Goal: Task Accomplishment & Management: Use online tool/utility

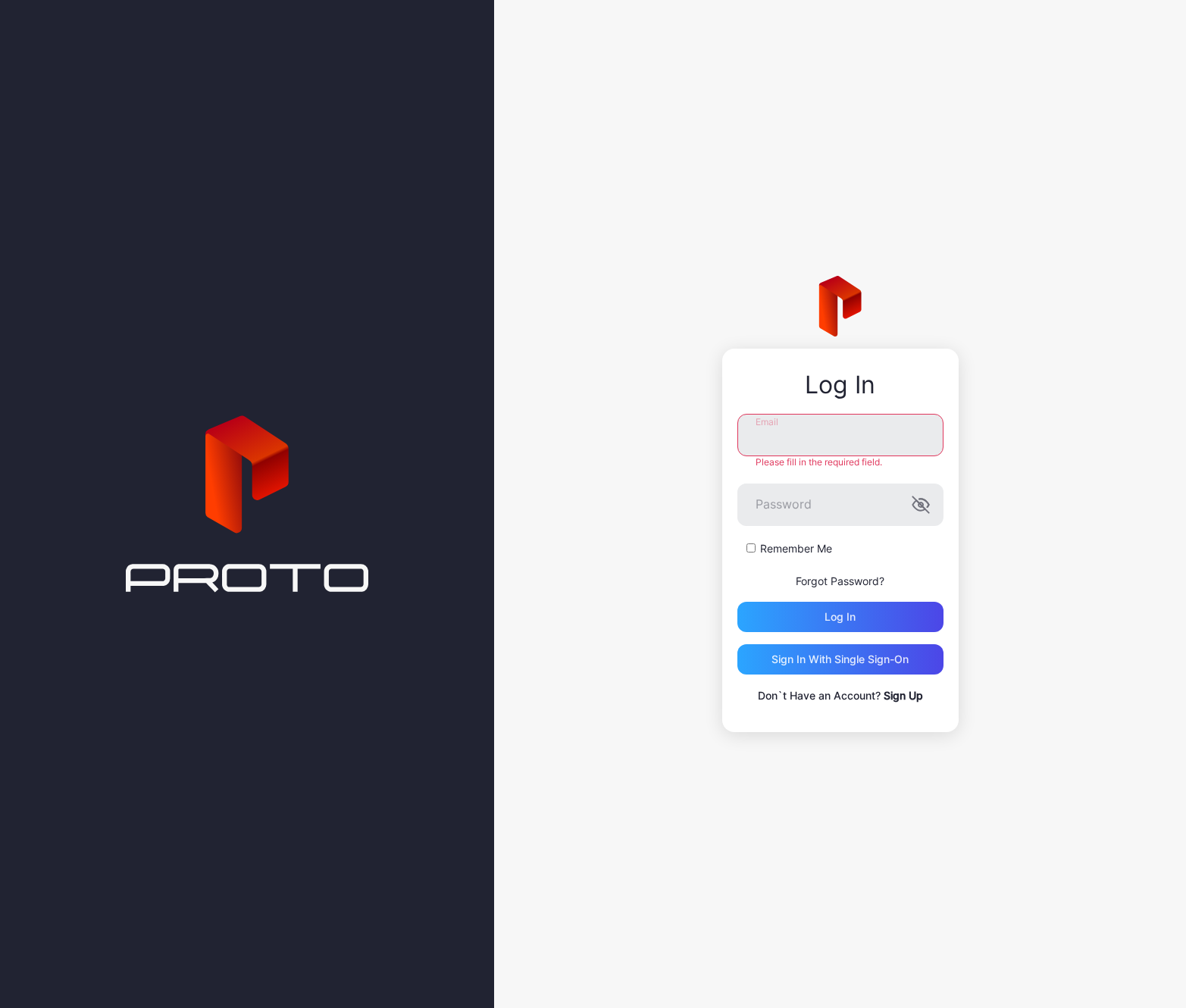
type input "**********"
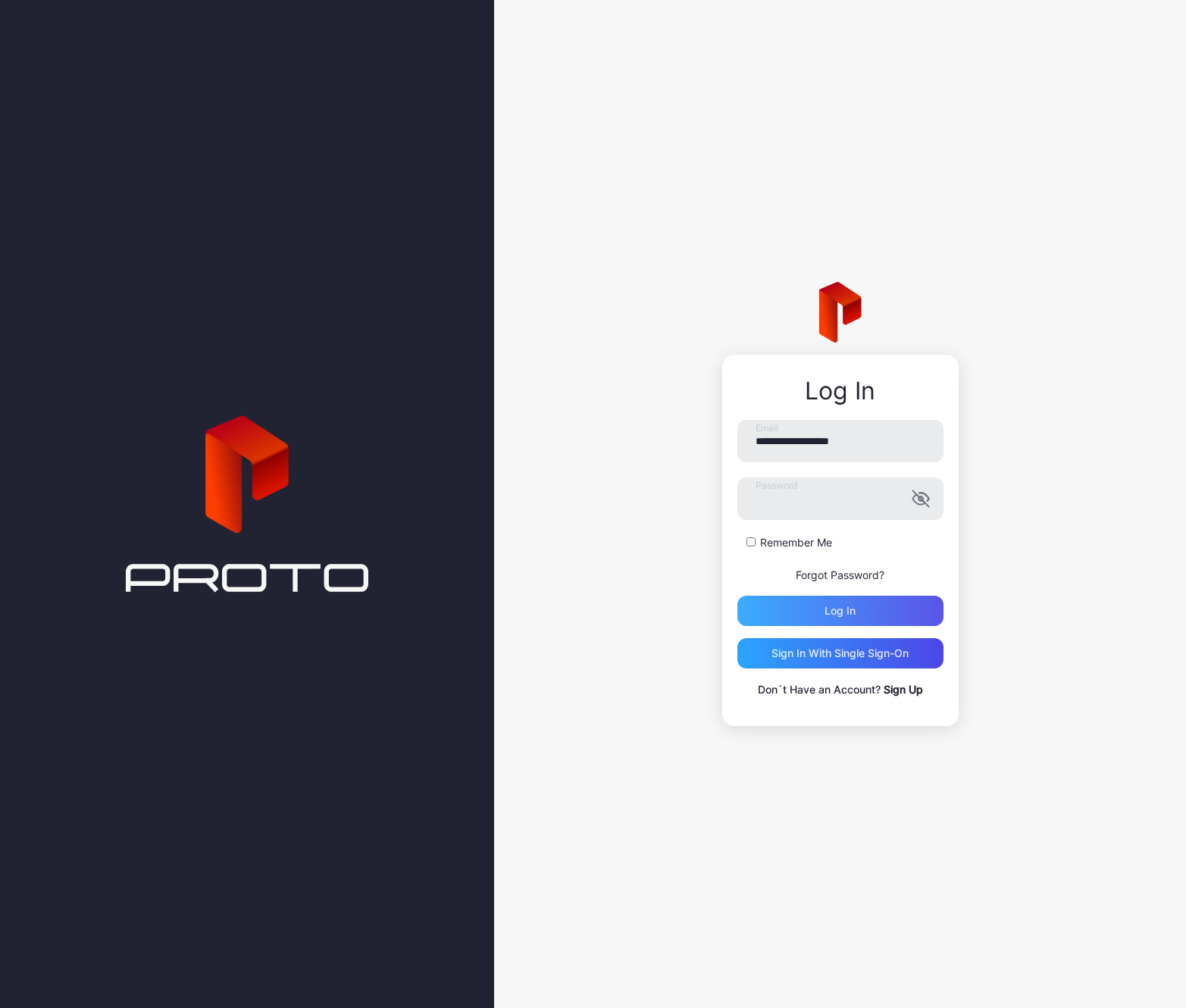
click at [858, 607] on div "Log in" at bounding box center [841, 610] width 206 height 30
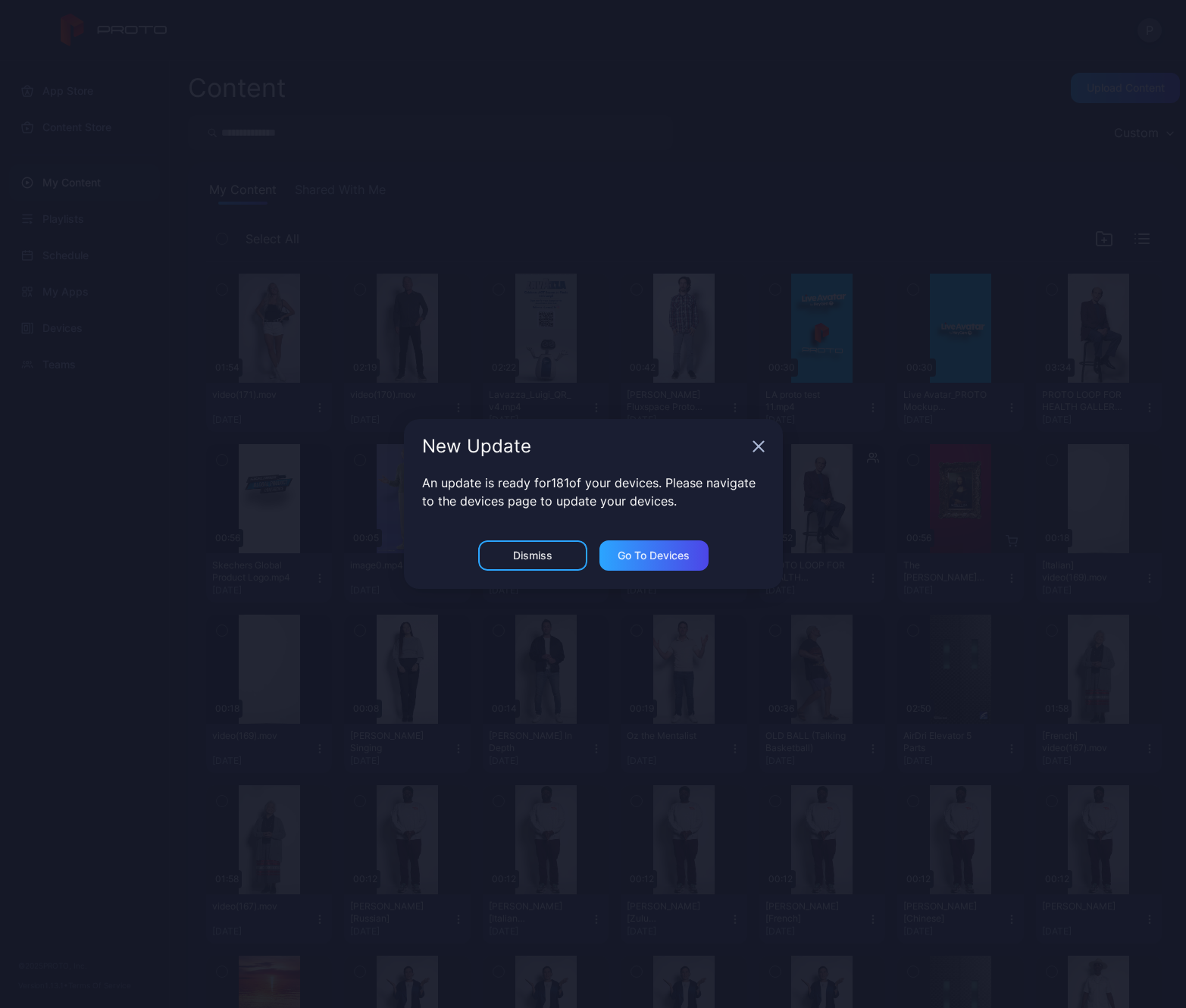
click at [528, 563] on div "Dismiss" at bounding box center [533, 555] width 109 height 30
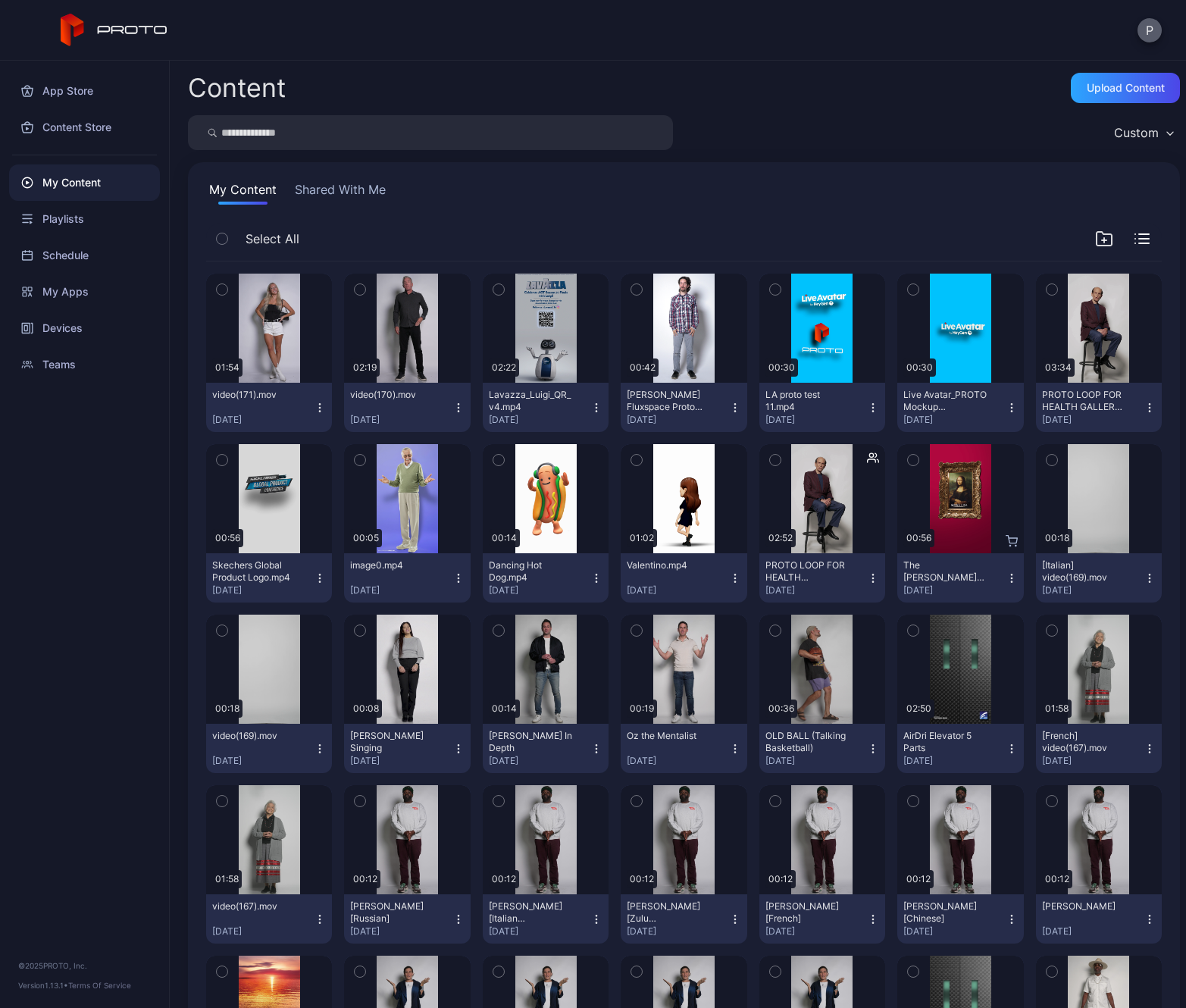
click at [1149, 28] on button "P" at bounding box center [1149, 30] width 24 height 24
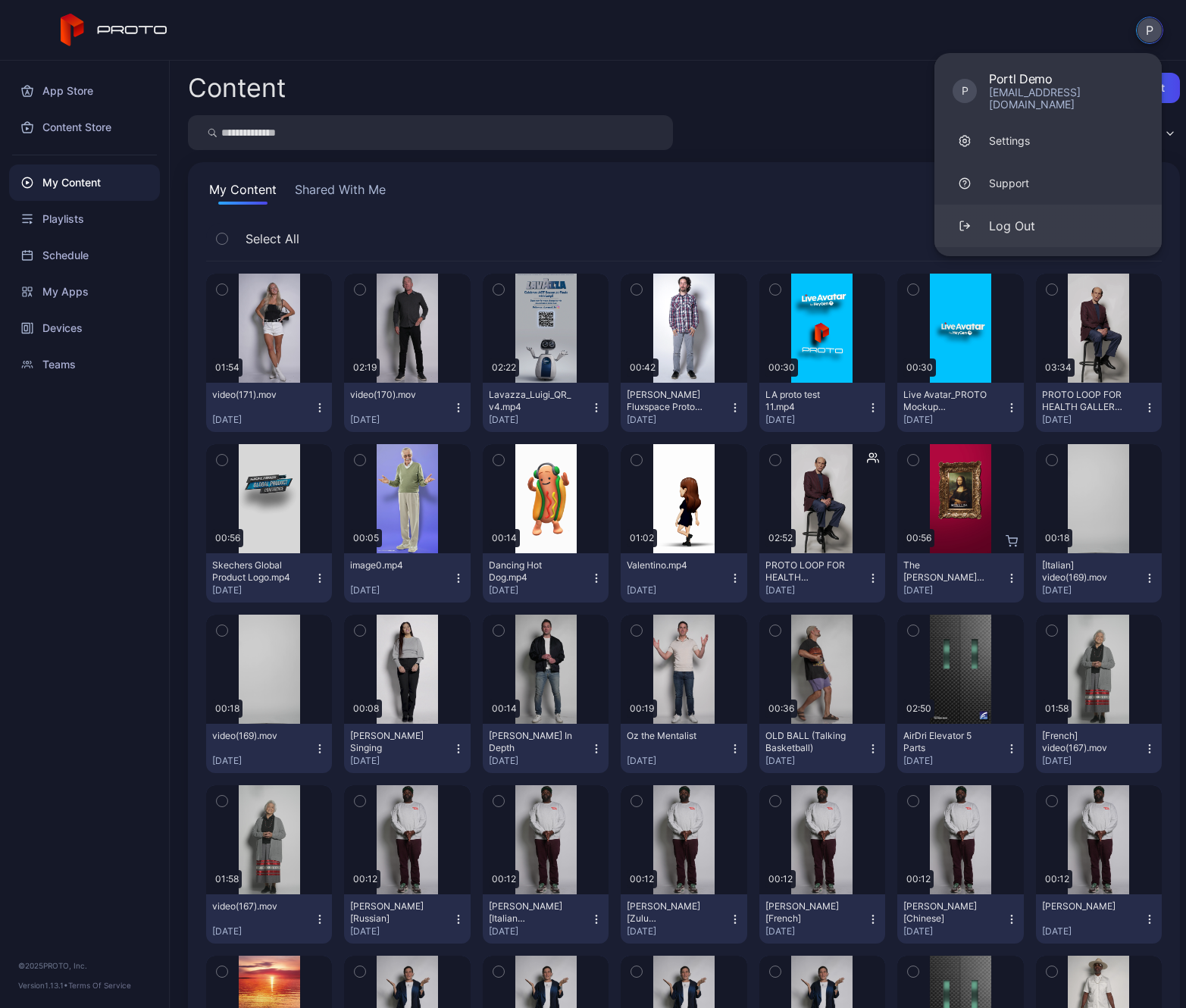
click at [1009, 222] on div "Log Out" at bounding box center [1011, 225] width 46 height 18
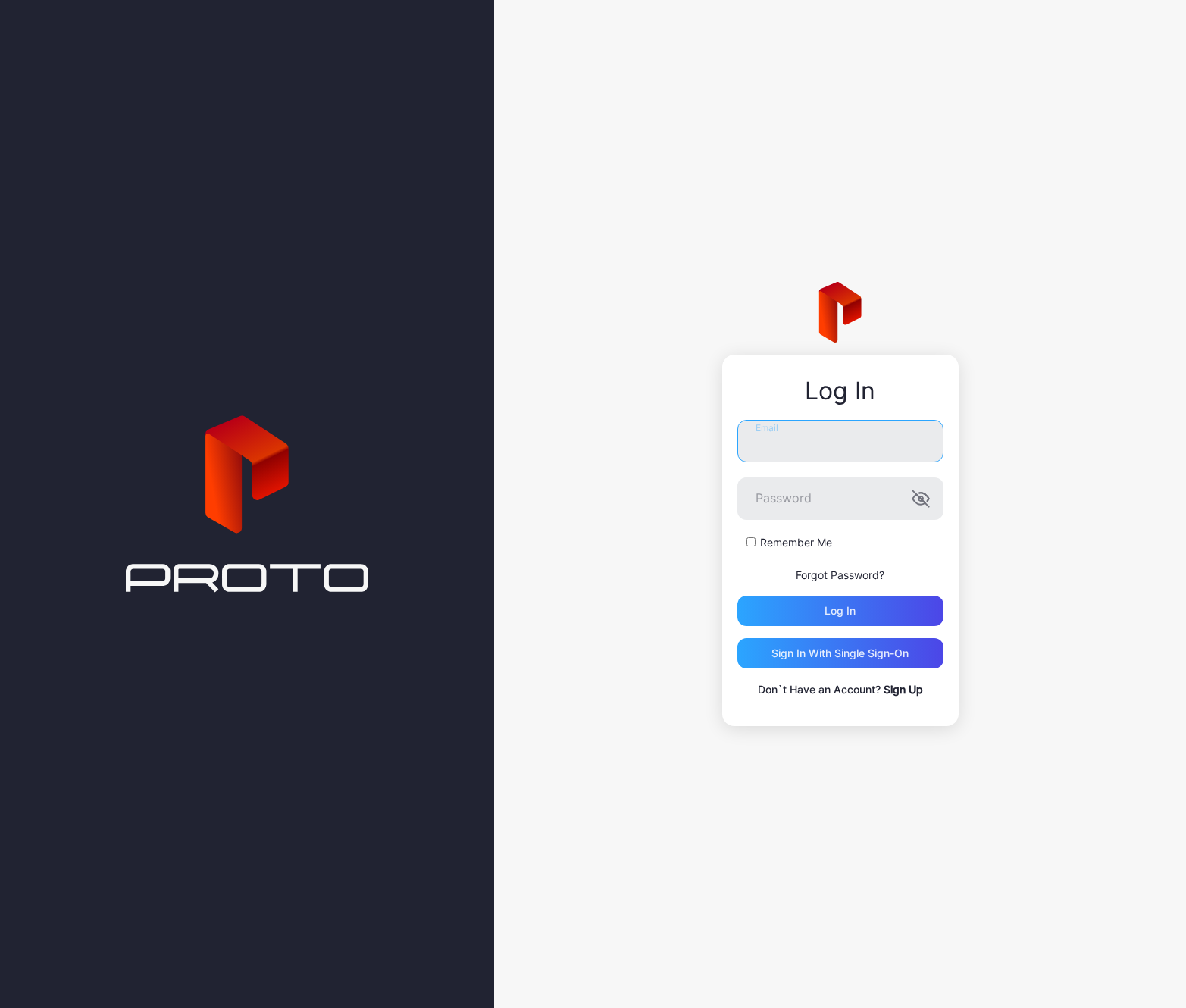
type input "**********"
click at [829, 603] on div "Log in" at bounding box center [841, 610] width 206 height 30
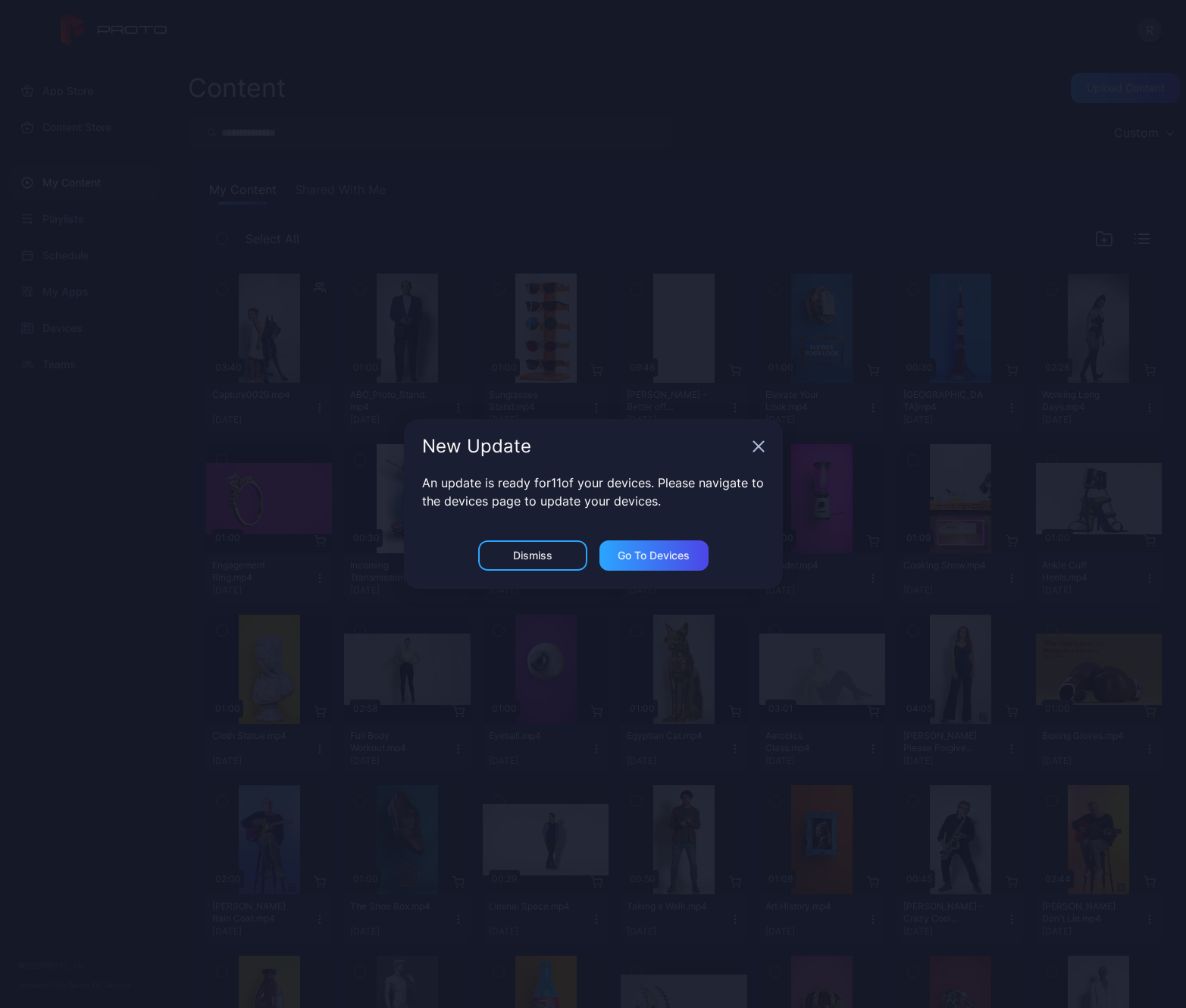
click at [534, 550] on div "Dismiss" at bounding box center [533, 556] width 40 height 12
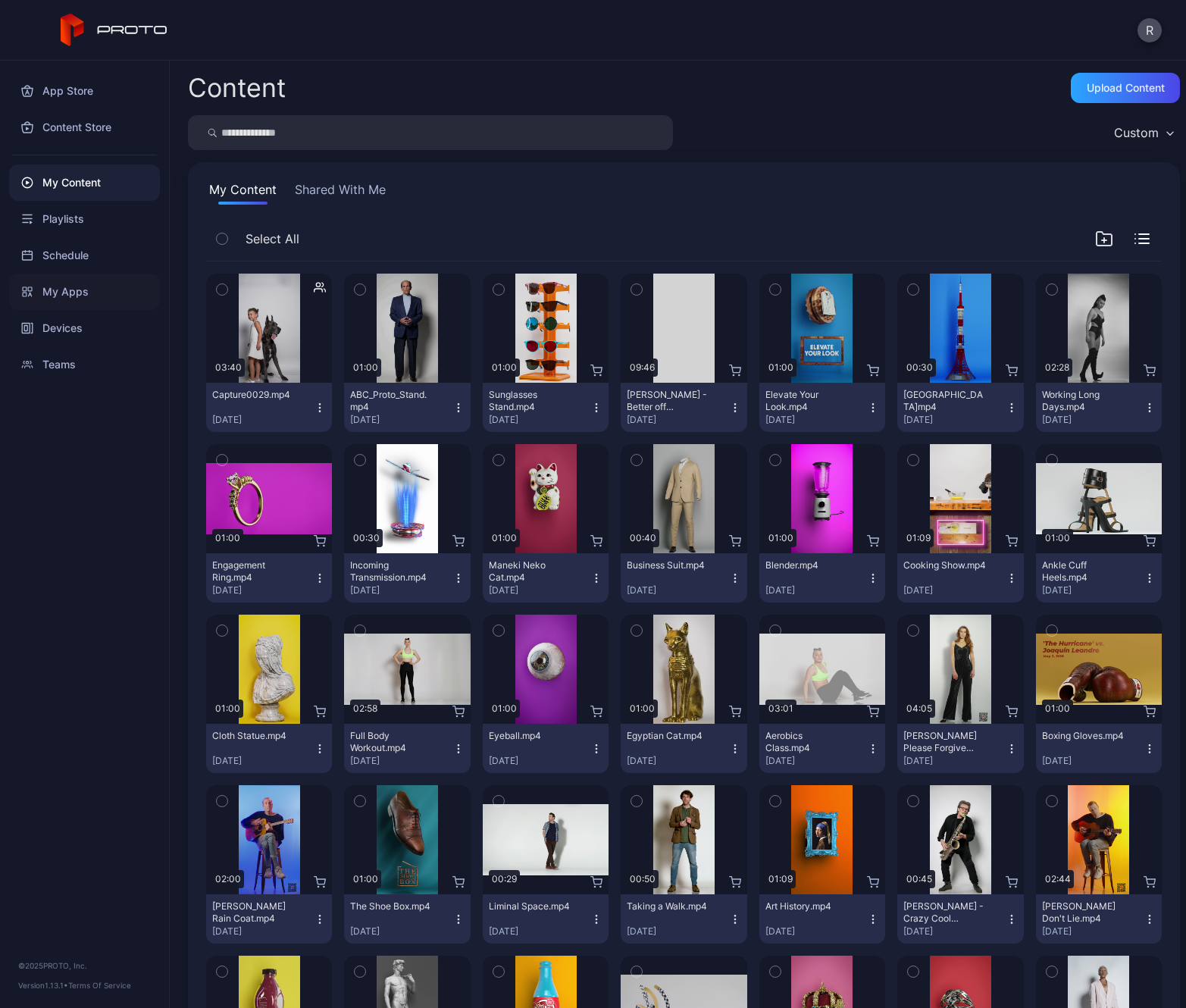
click at [76, 289] on div "My Apps" at bounding box center [84, 292] width 150 height 37
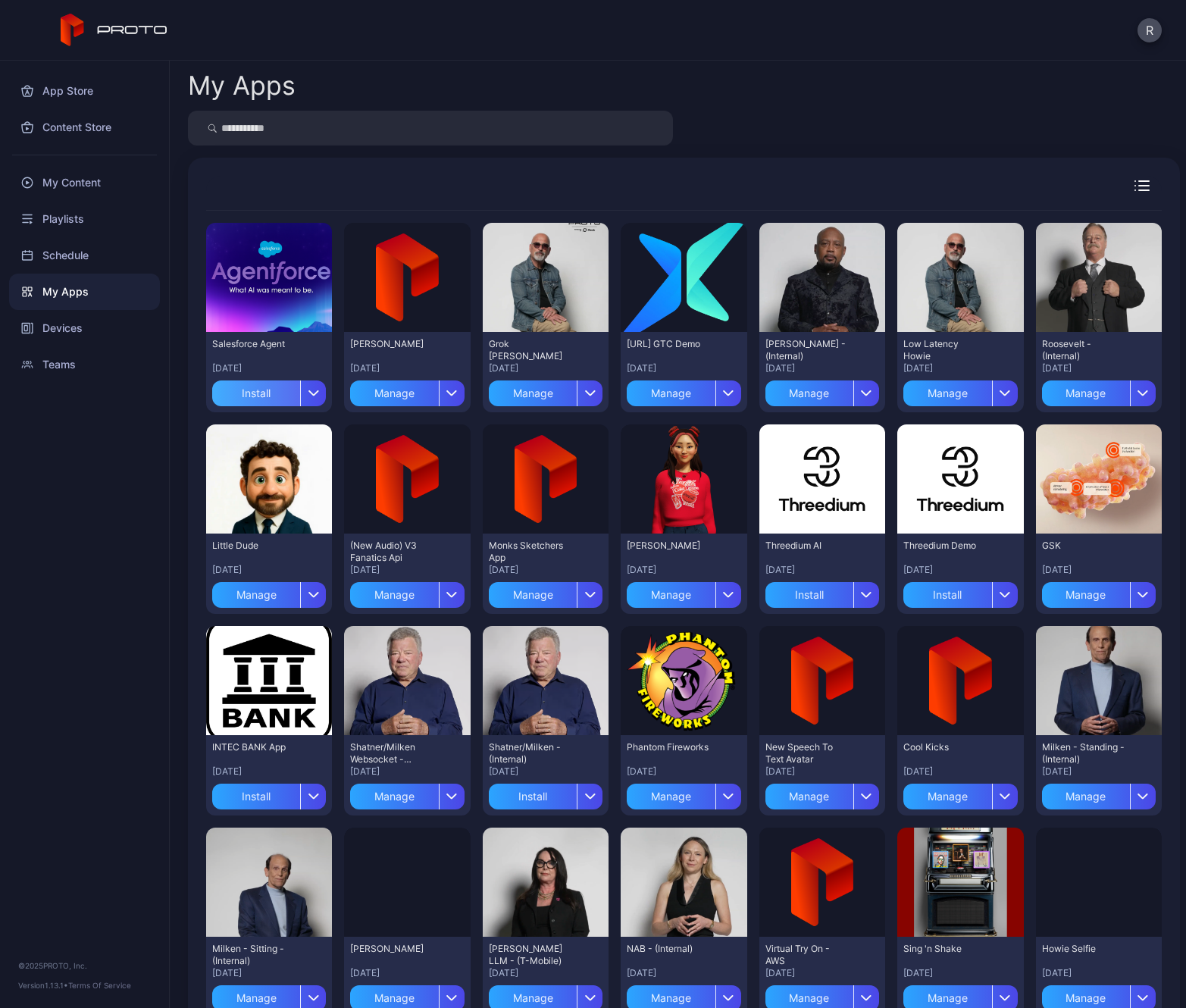
click at [262, 401] on div "Install" at bounding box center [256, 393] width 88 height 26
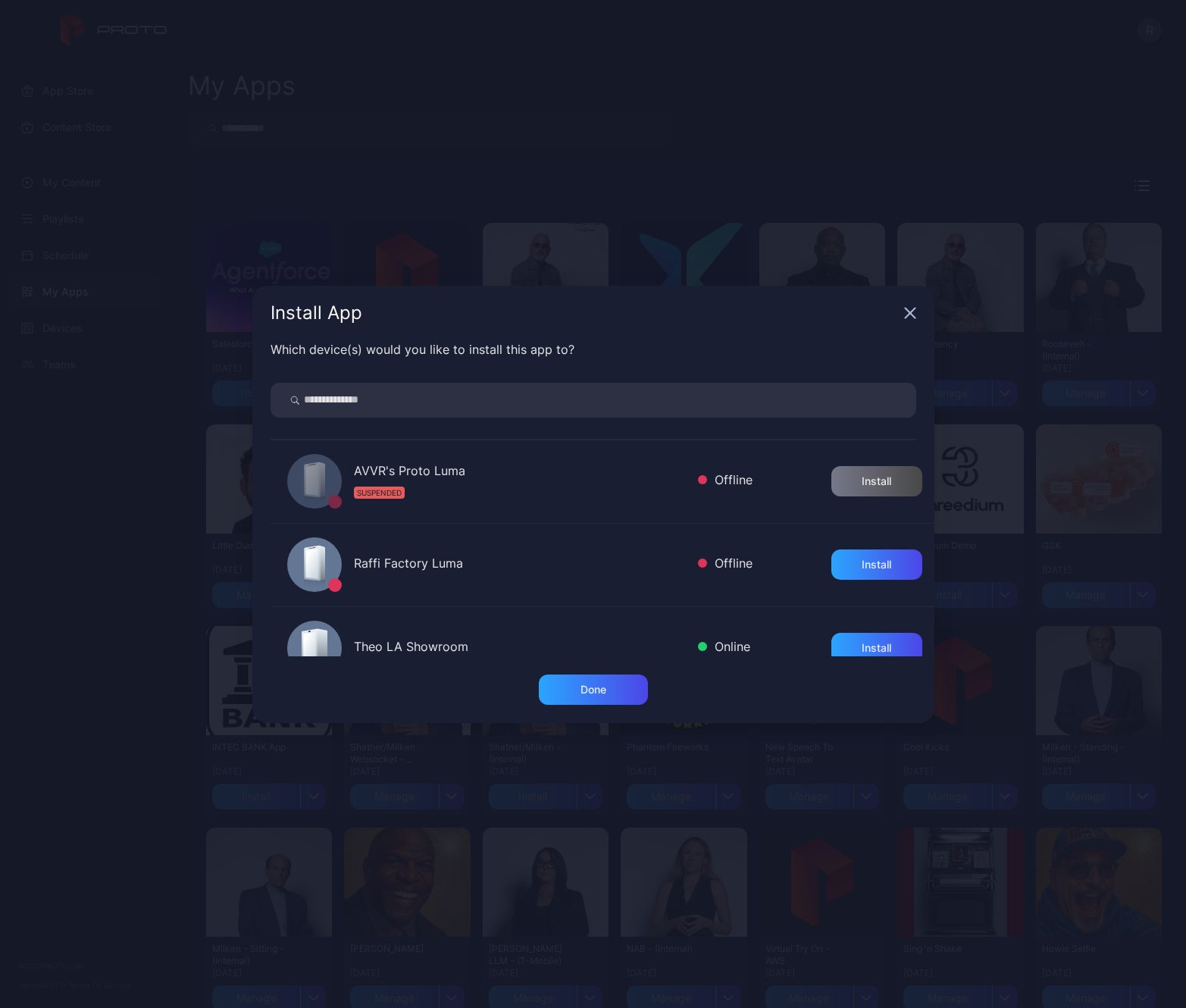
click at [419, 398] on input "search" at bounding box center [593, 400] width 646 height 35
type input "*****"
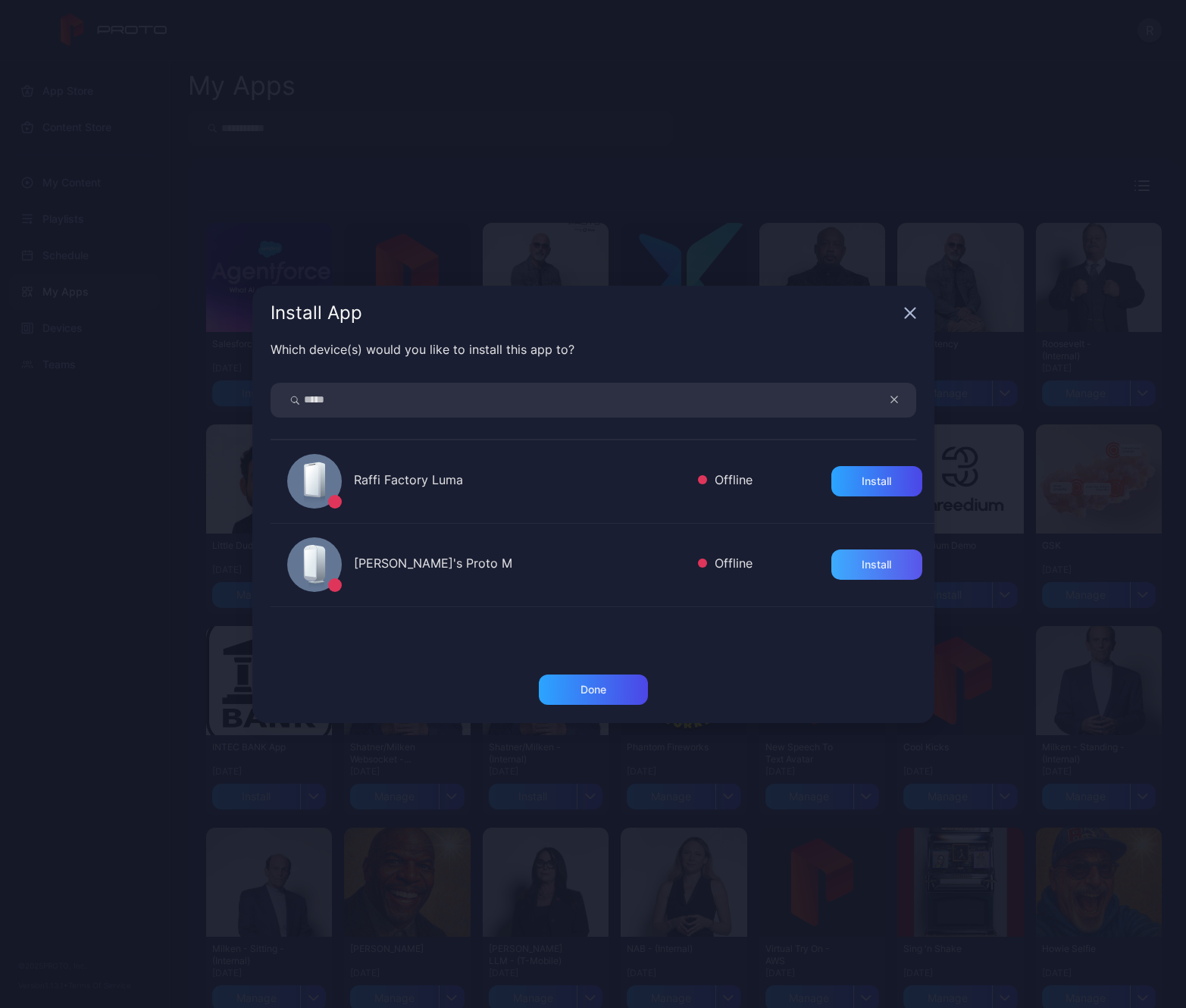
click at [831, 556] on div "Install" at bounding box center [876, 564] width 91 height 30
click at [607, 688] on div "Done" at bounding box center [593, 689] width 109 height 30
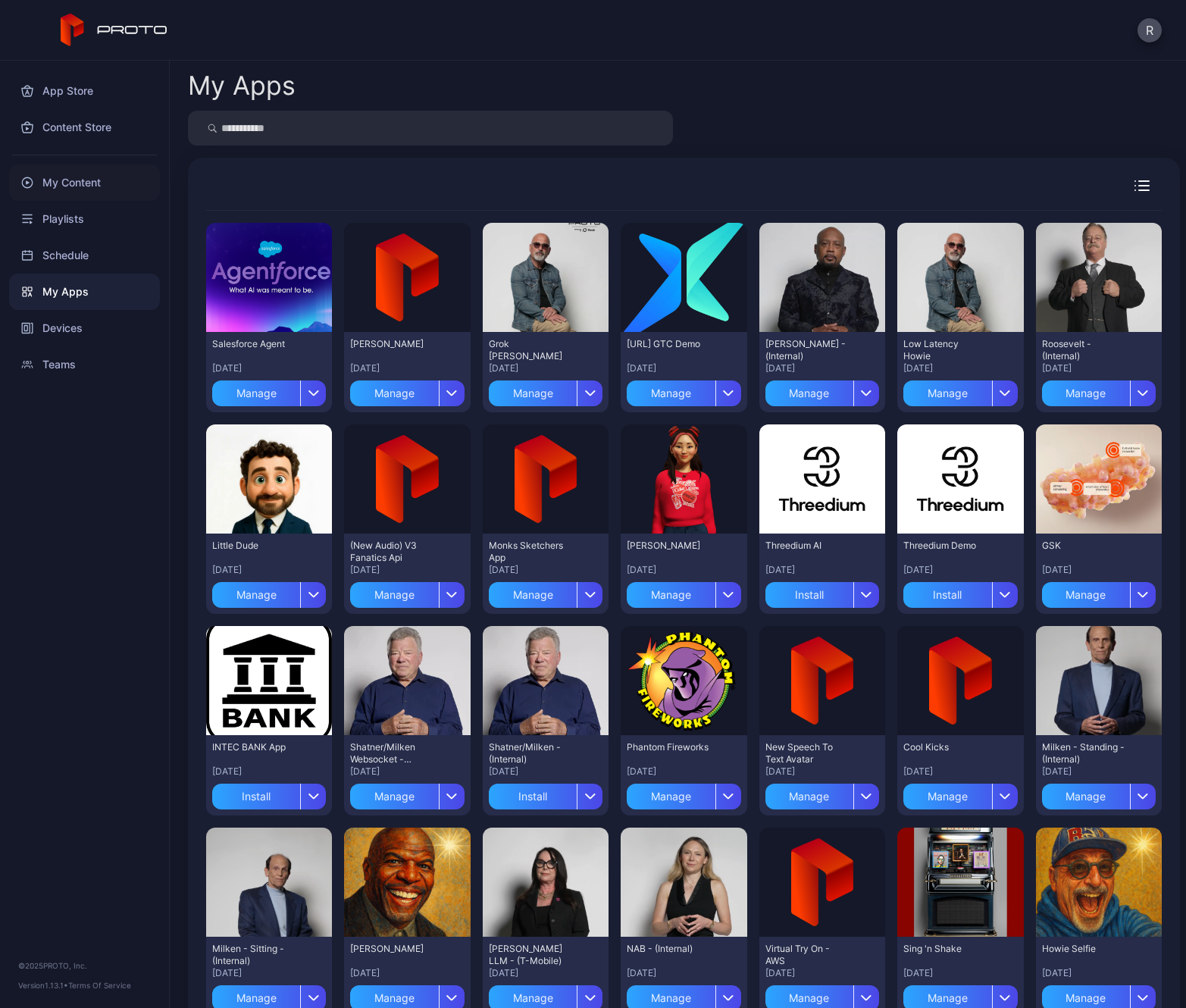
click at [58, 185] on div "My Content" at bounding box center [84, 182] width 150 height 37
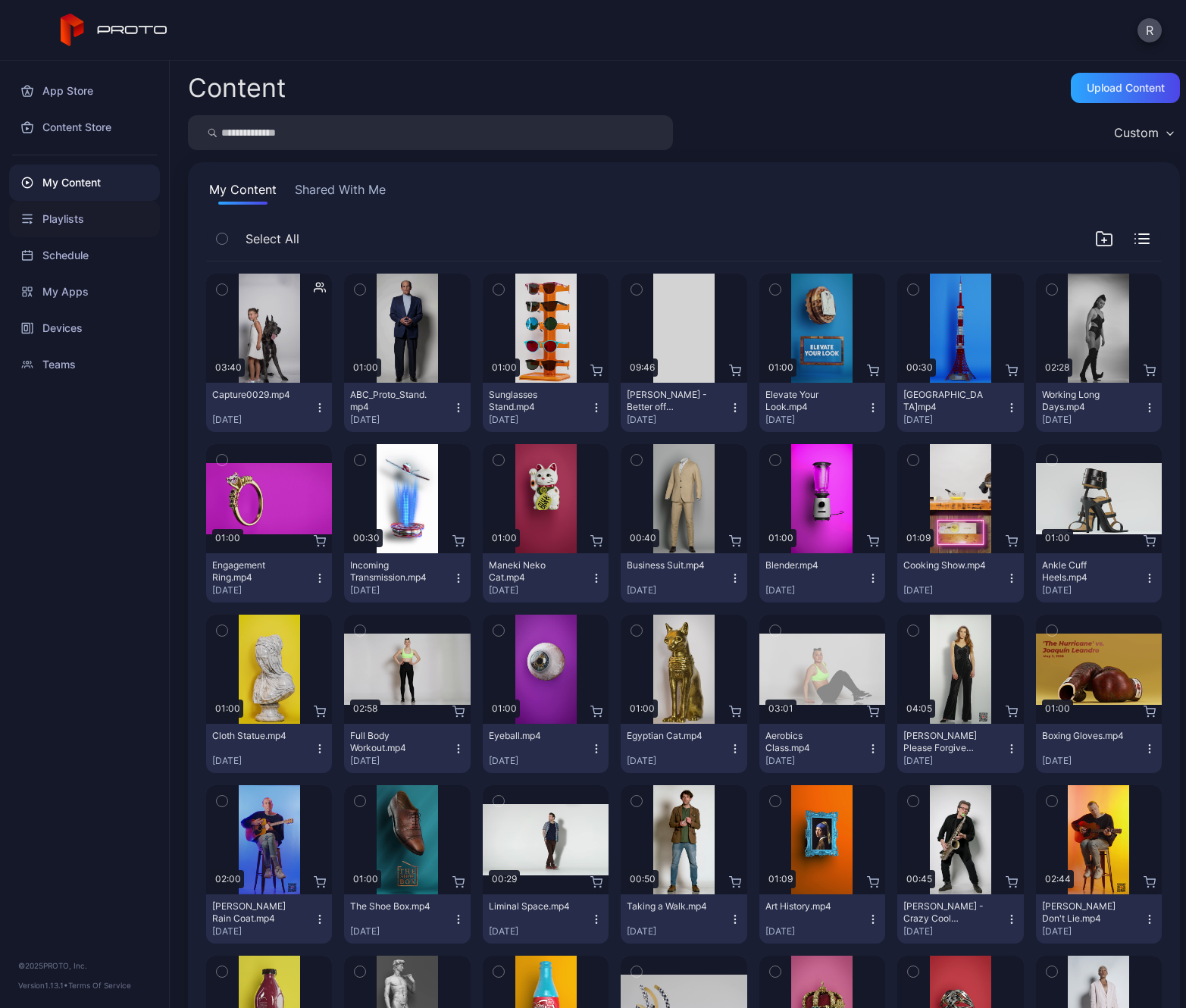
click at [58, 225] on div "Playlists" at bounding box center [84, 219] width 150 height 37
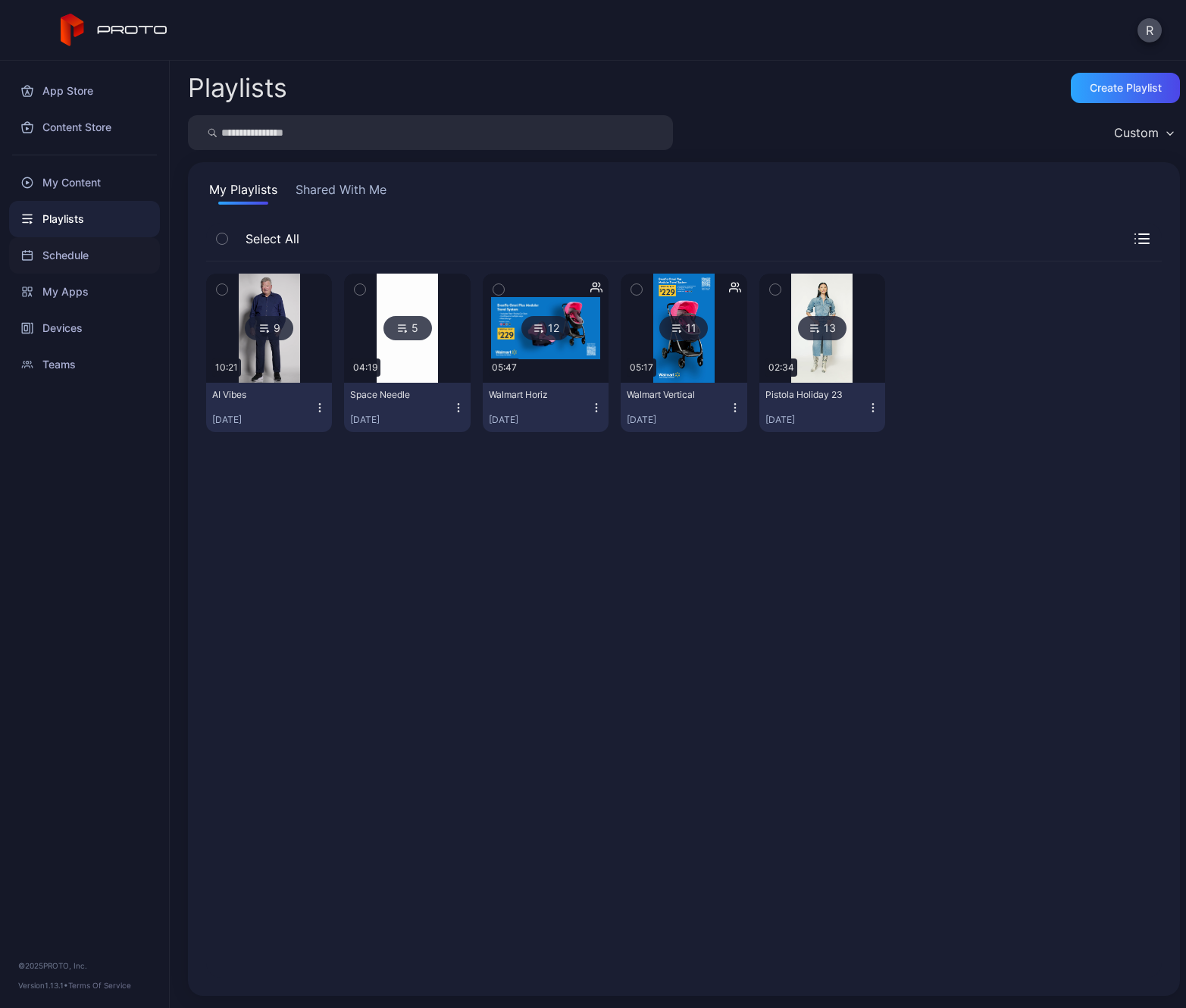
click at [63, 260] on div "Schedule" at bounding box center [84, 255] width 150 height 37
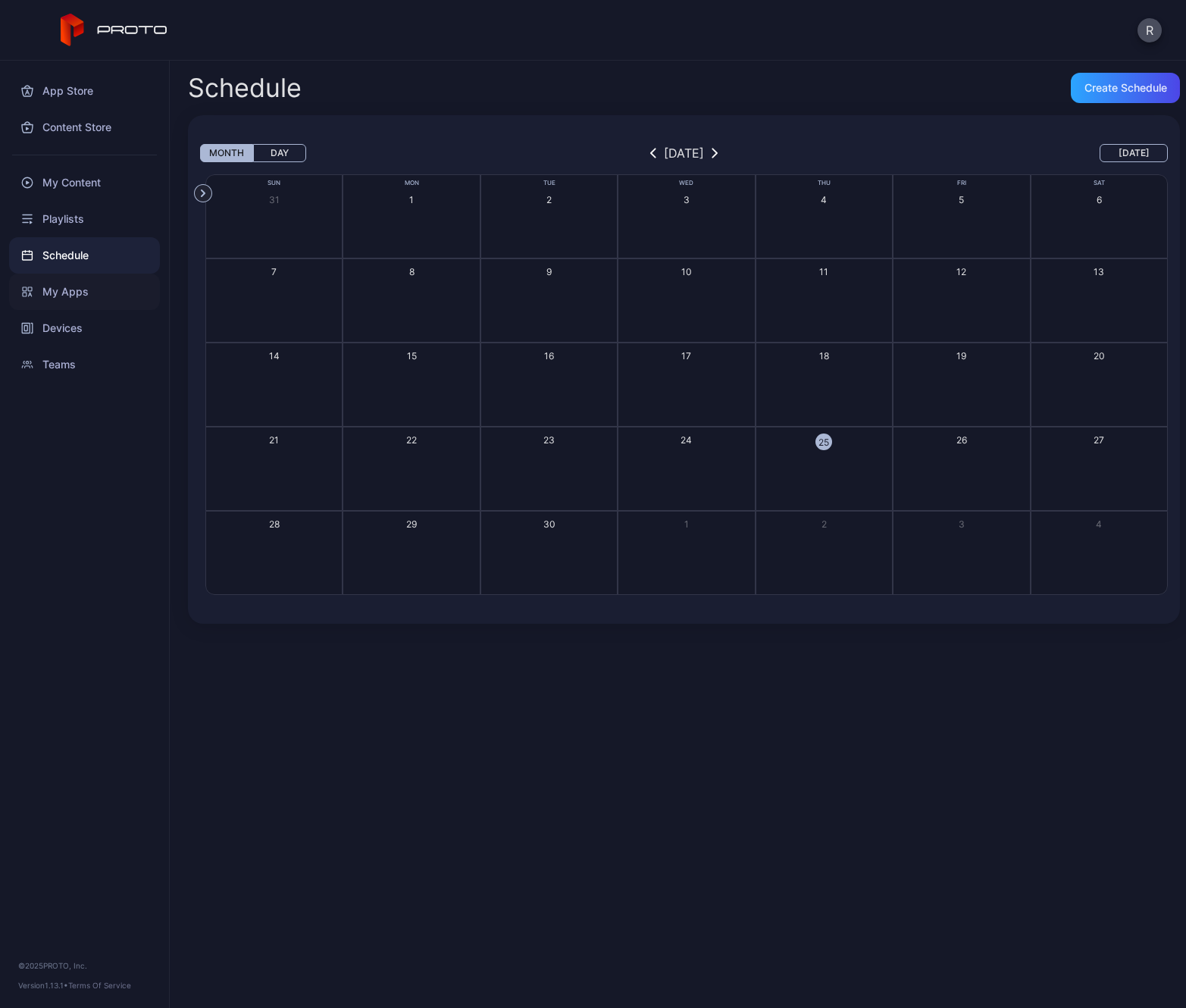
click at [64, 291] on div "My Apps" at bounding box center [84, 292] width 150 height 37
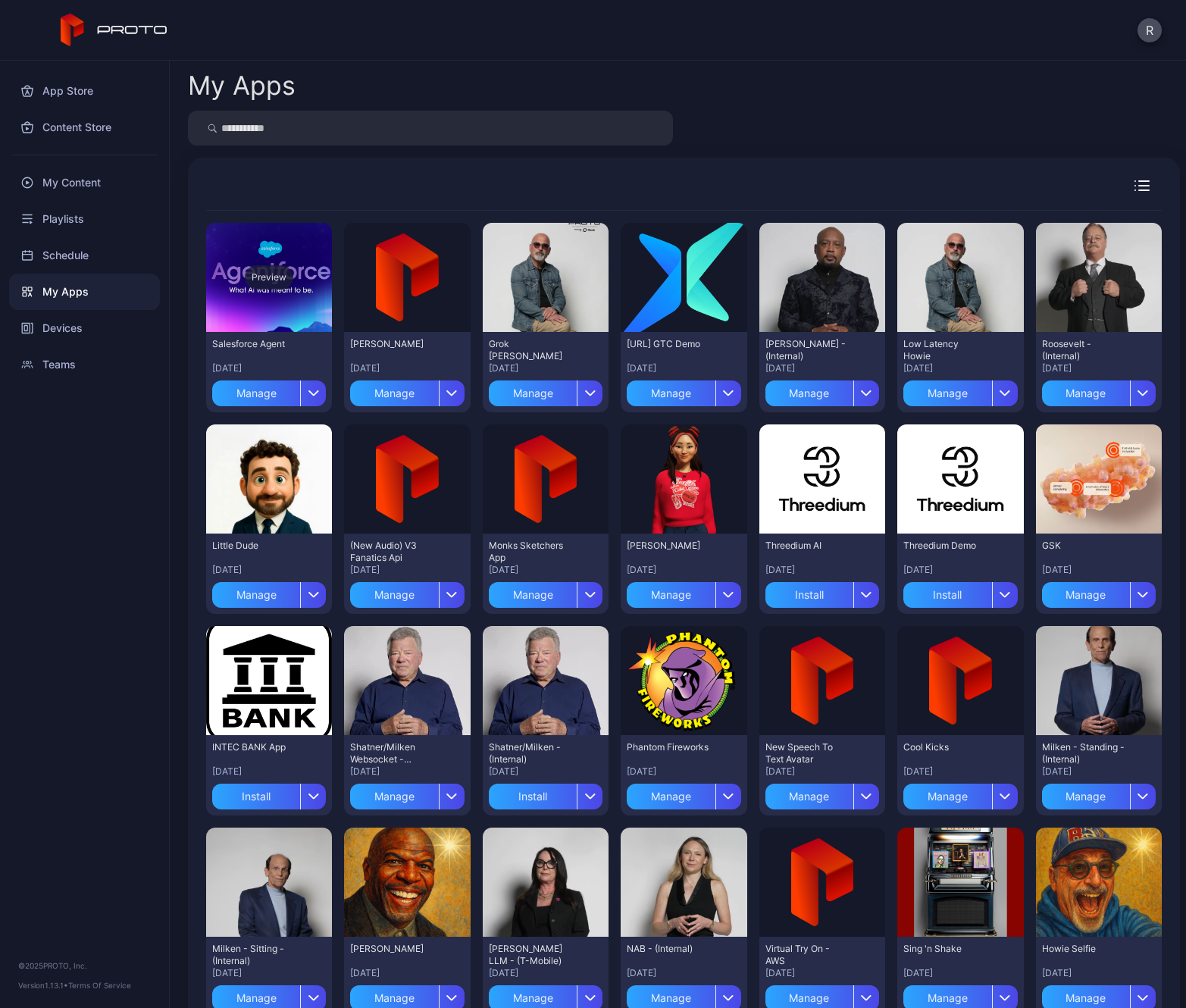
click at [243, 252] on div "Preview" at bounding box center [268, 278] width 126 height 109
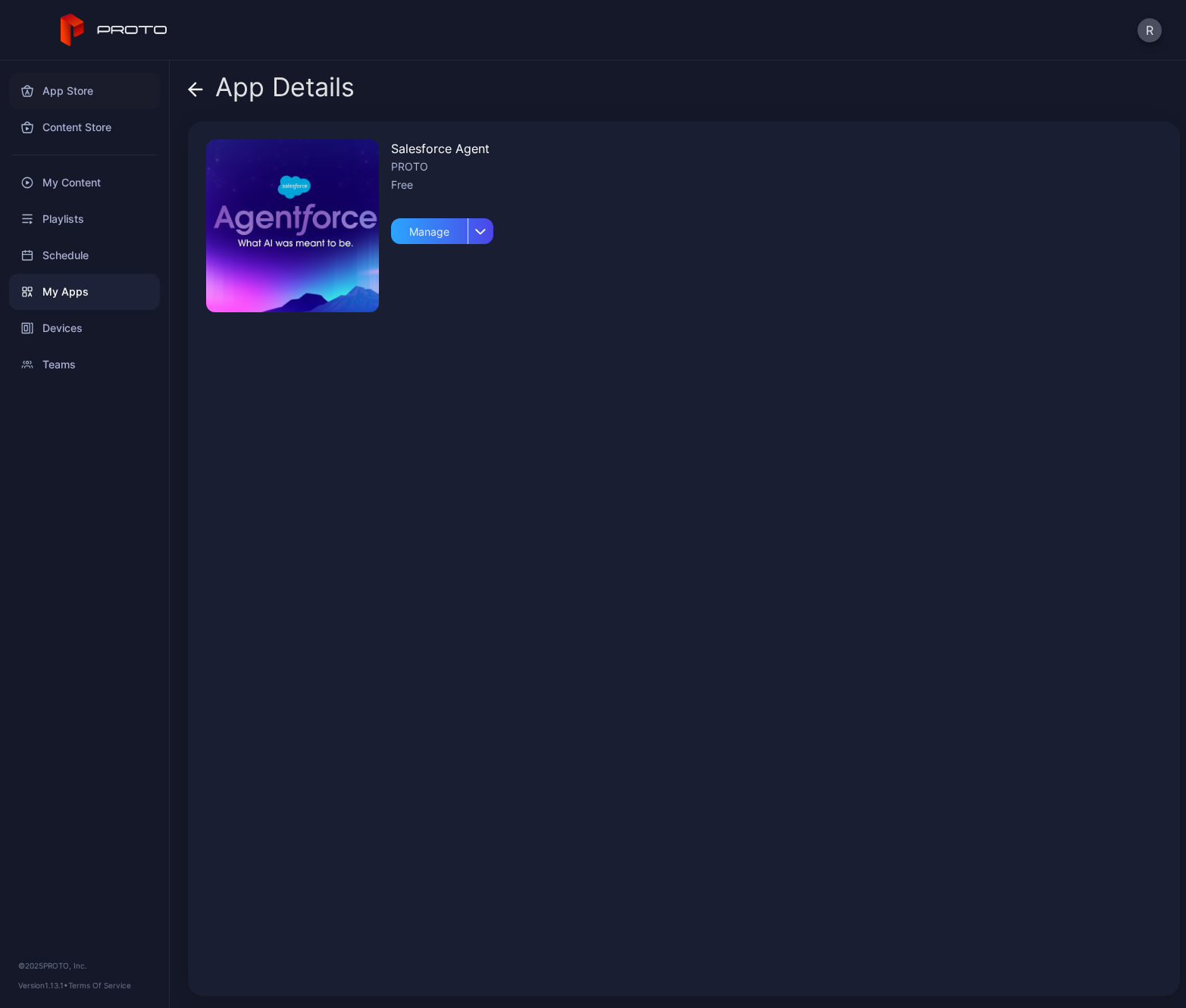
click at [45, 85] on div "App Store" at bounding box center [84, 90] width 150 height 37
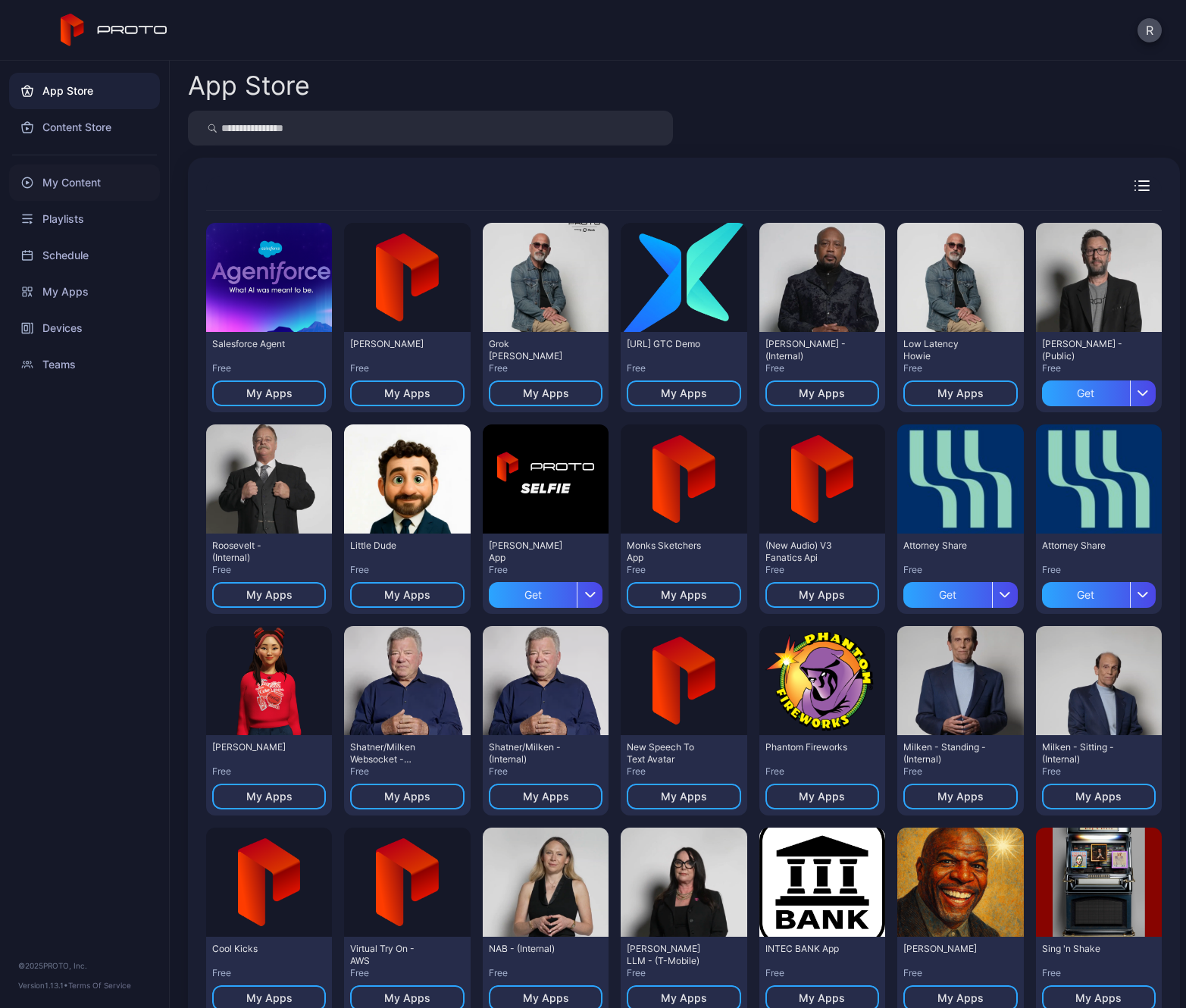
click at [60, 179] on div "My Content" at bounding box center [84, 182] width 150 height 37
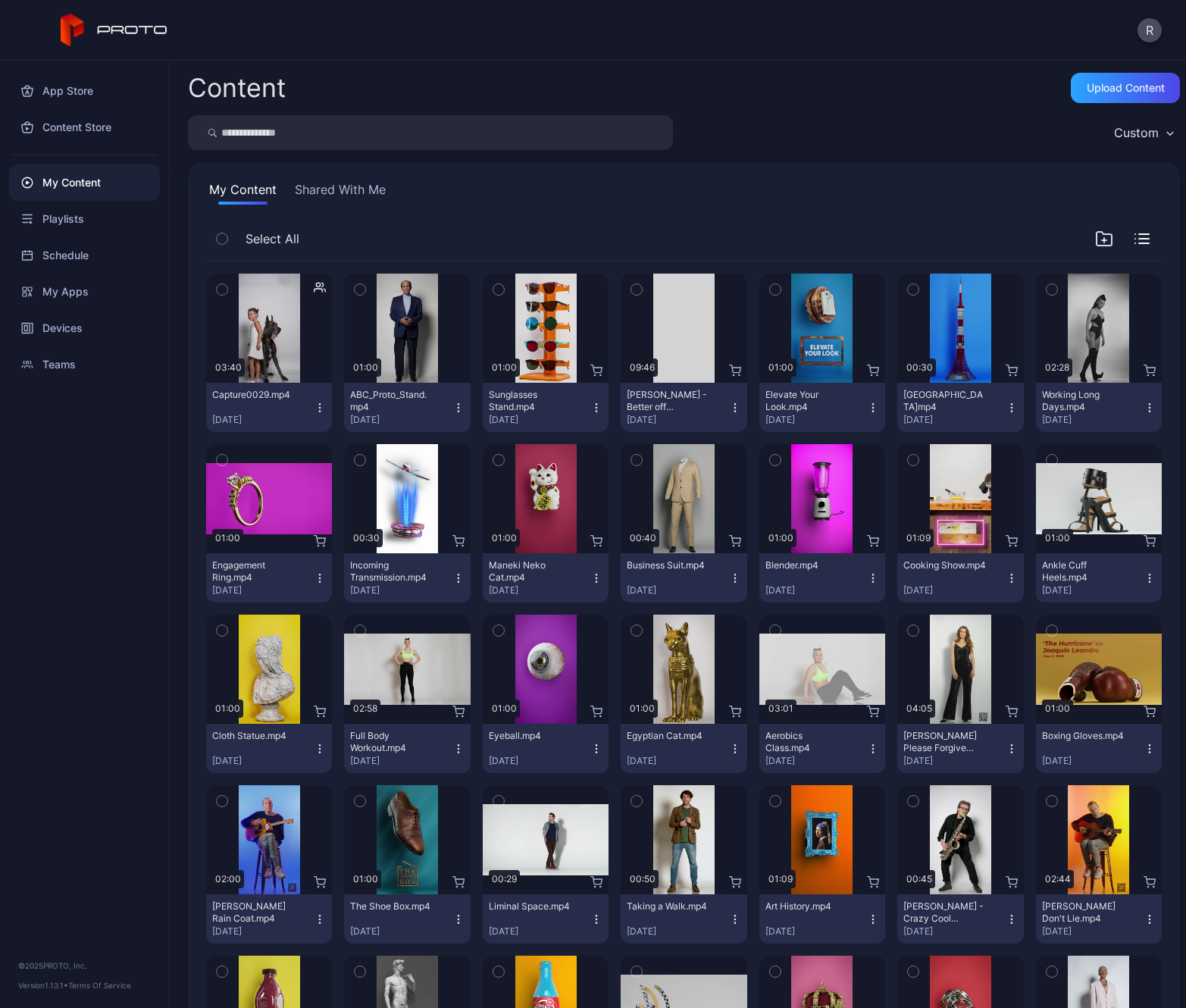
click at [493, 73] on div "Content Upload Content" at bounding box center [684, 87] width 992 height 30
click at [527, 643] on div "Preview" at bounding box center [545, 669] width 126 height 109
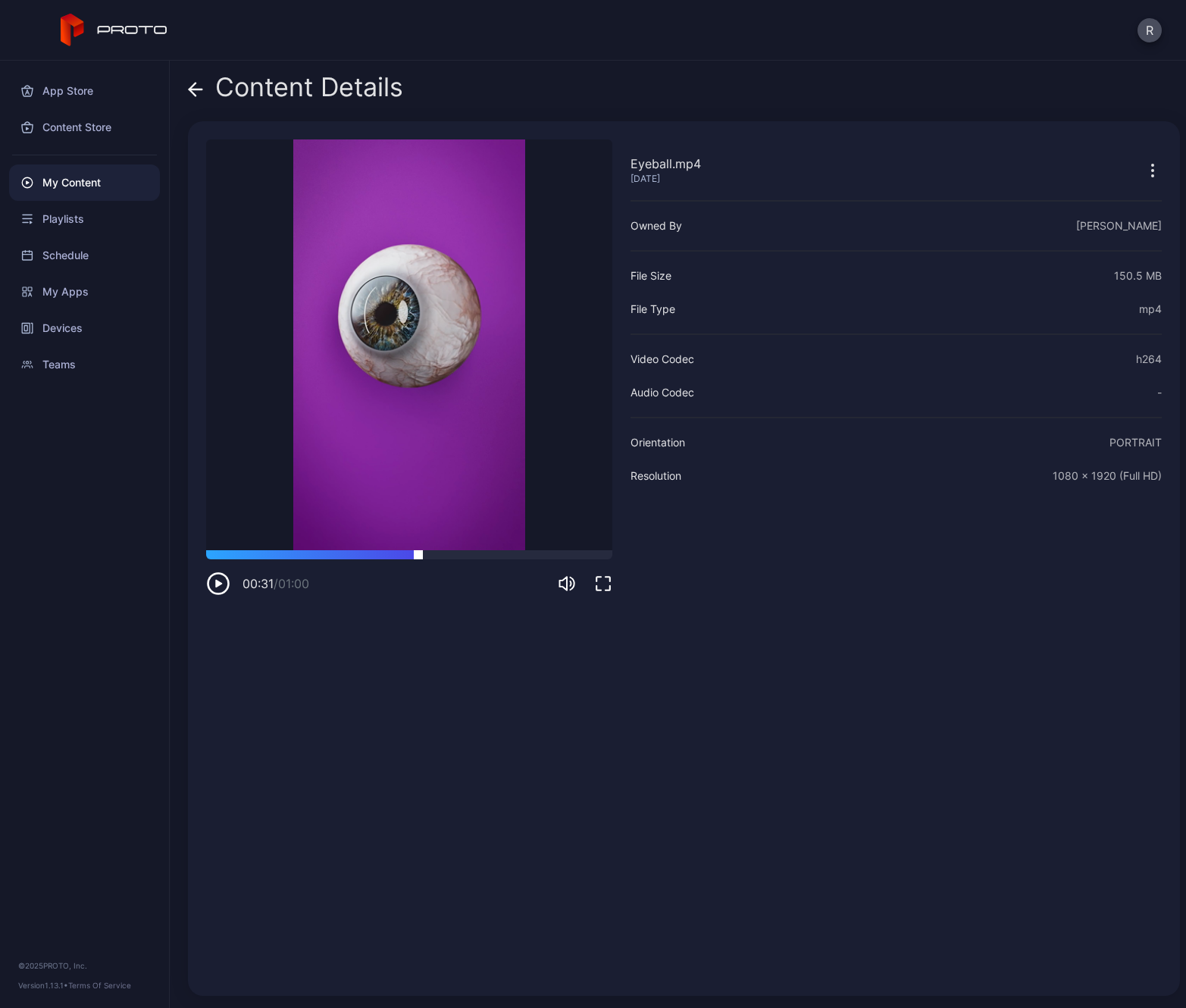
drag, startPoint x: 235, startPoint y: 556, endPoint x: 419, endPoint y: 554, distance: 184.0
click at [419, 554] on div at bounding box center [409, 555] width 406 height 9
click at [196, 95] on icon at bounding box center [193, 89] width 6 height 13
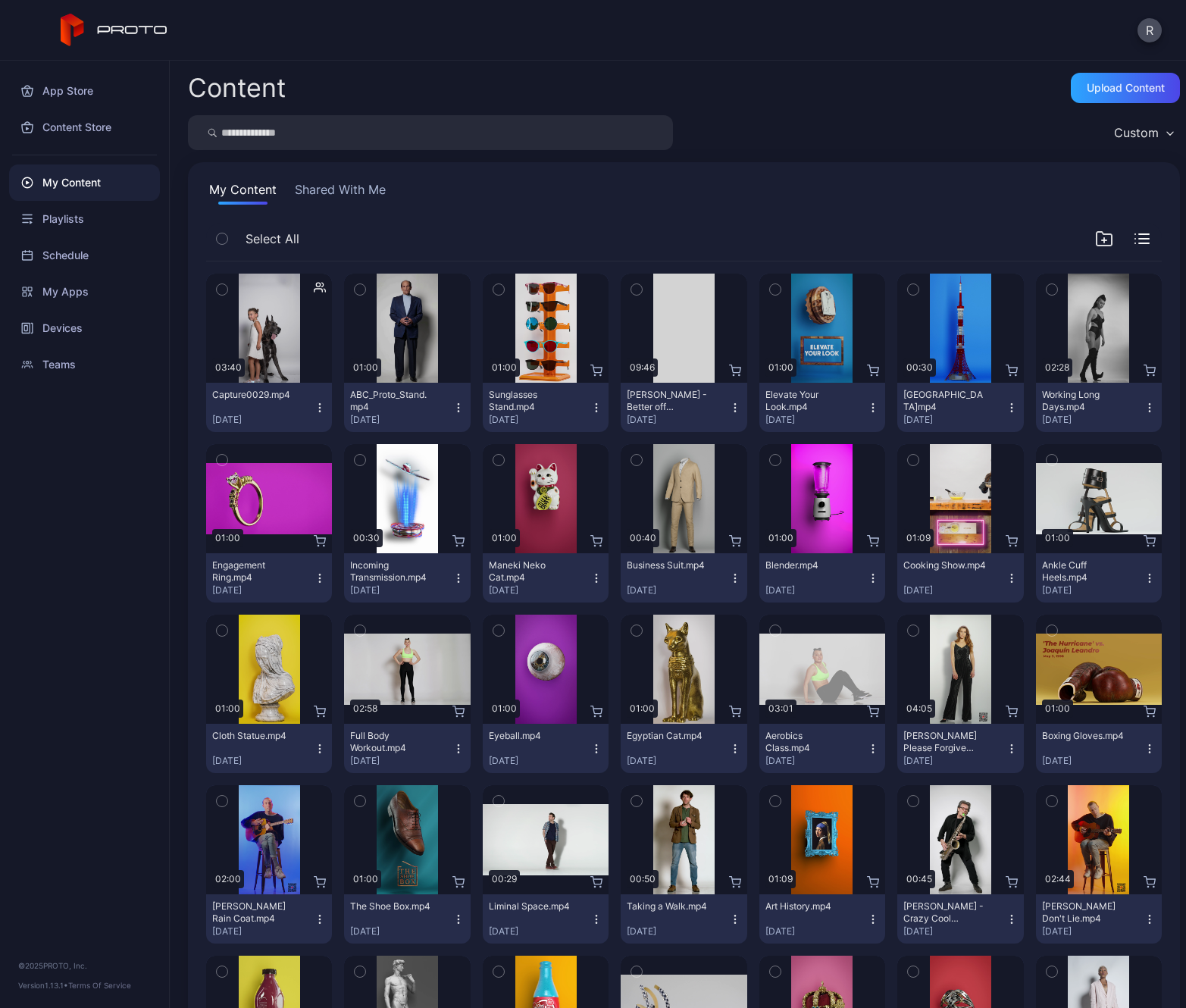
click at [442, 228] on div "Select All" at bounding box center [684, 242] width 956 height 39
